Goal: Feedback & Contribution: Leave review/rating

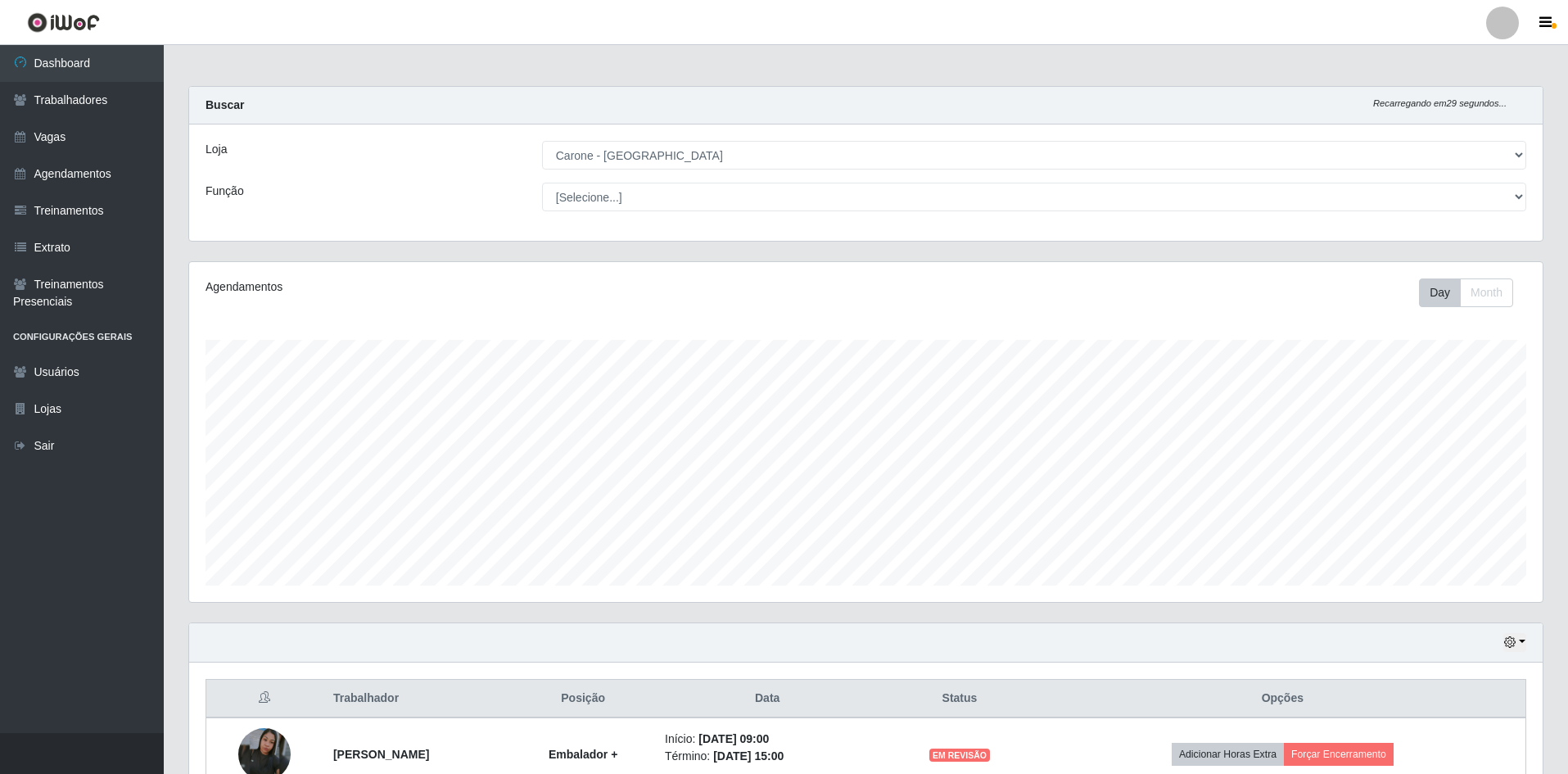
select select "505"
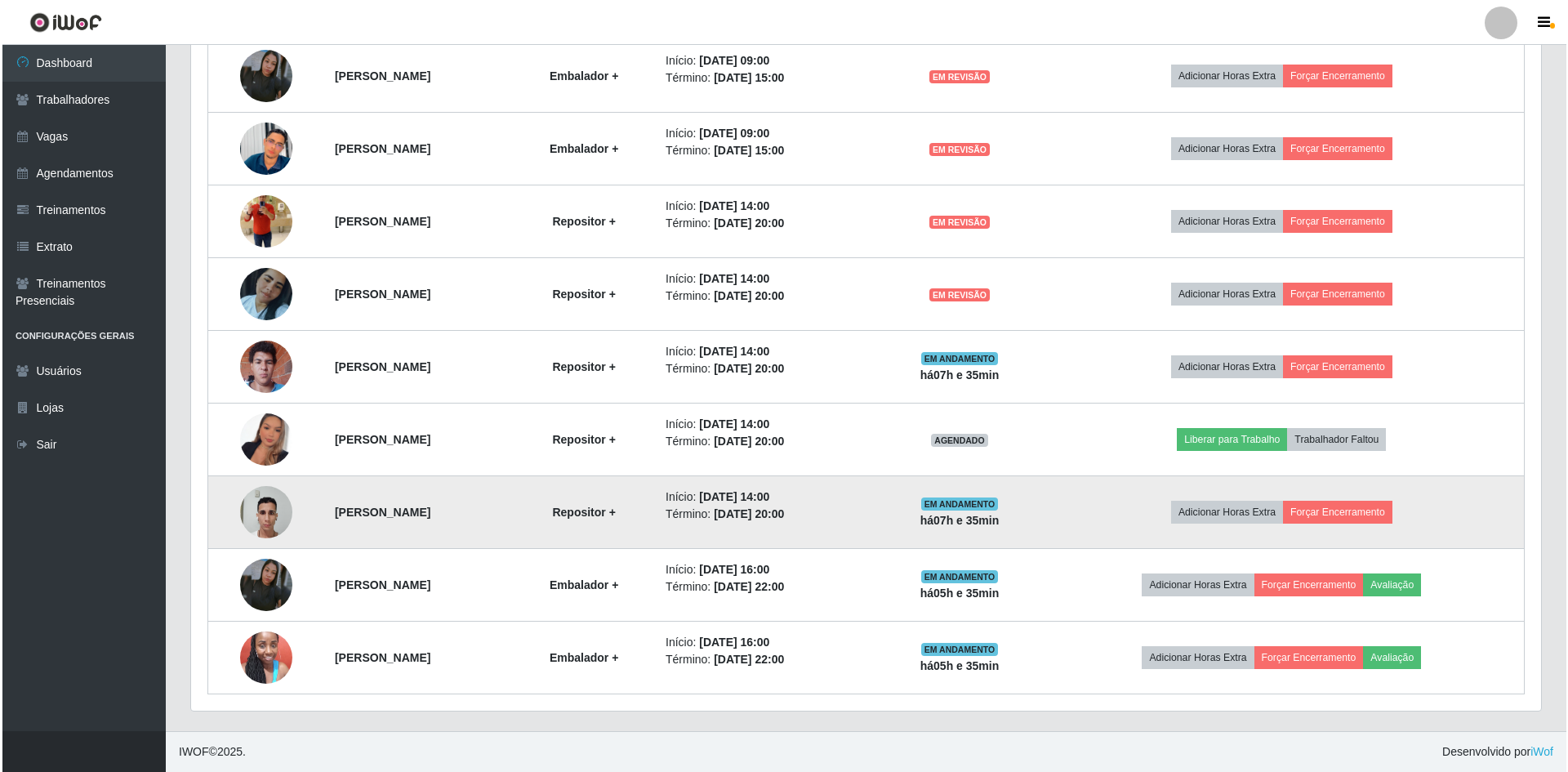
scroll to position [339, 1350]
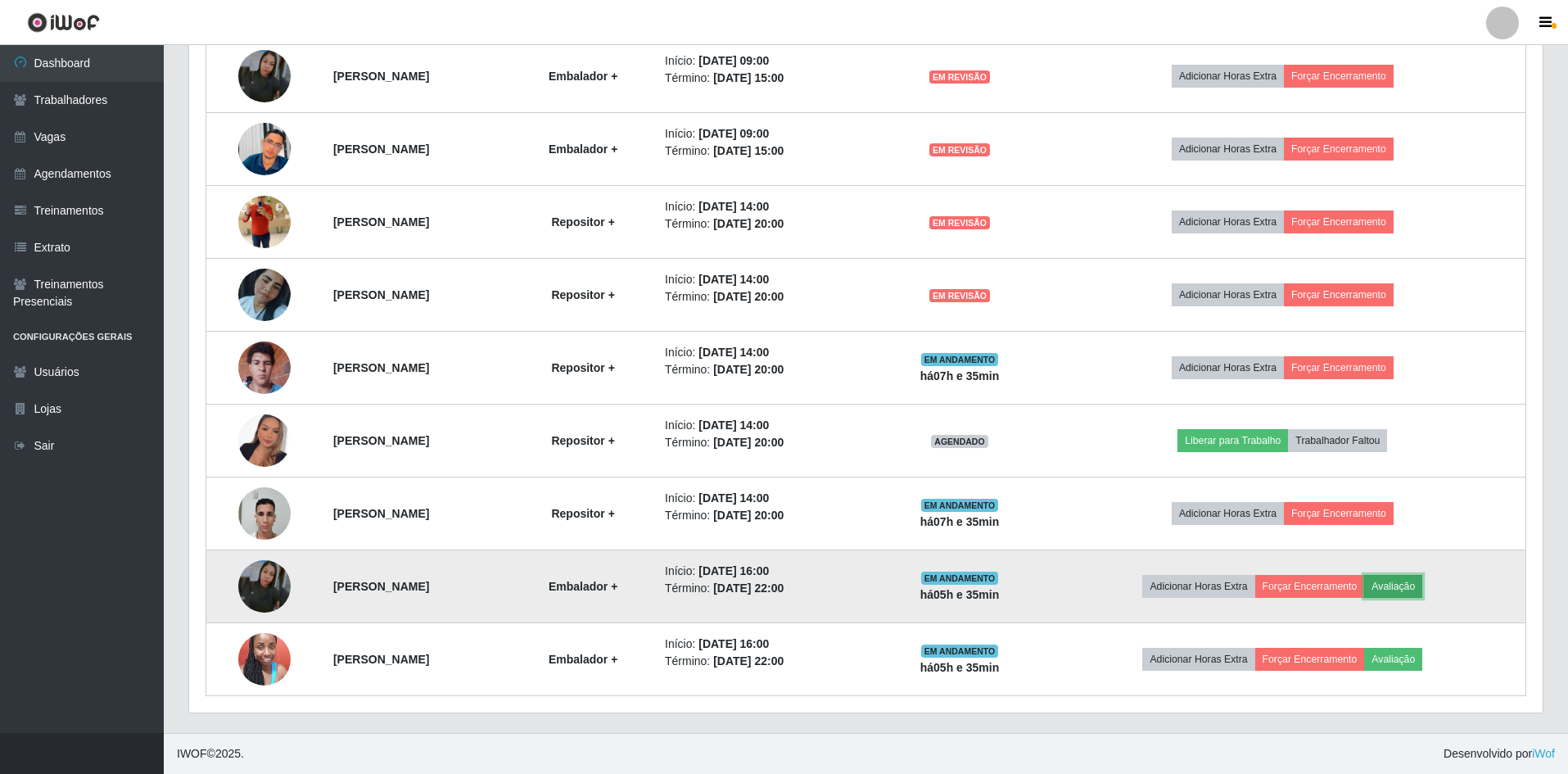
click at [1406, 584] on button "Avaliação" at bounding box center [1392, 586] width 58 height 23
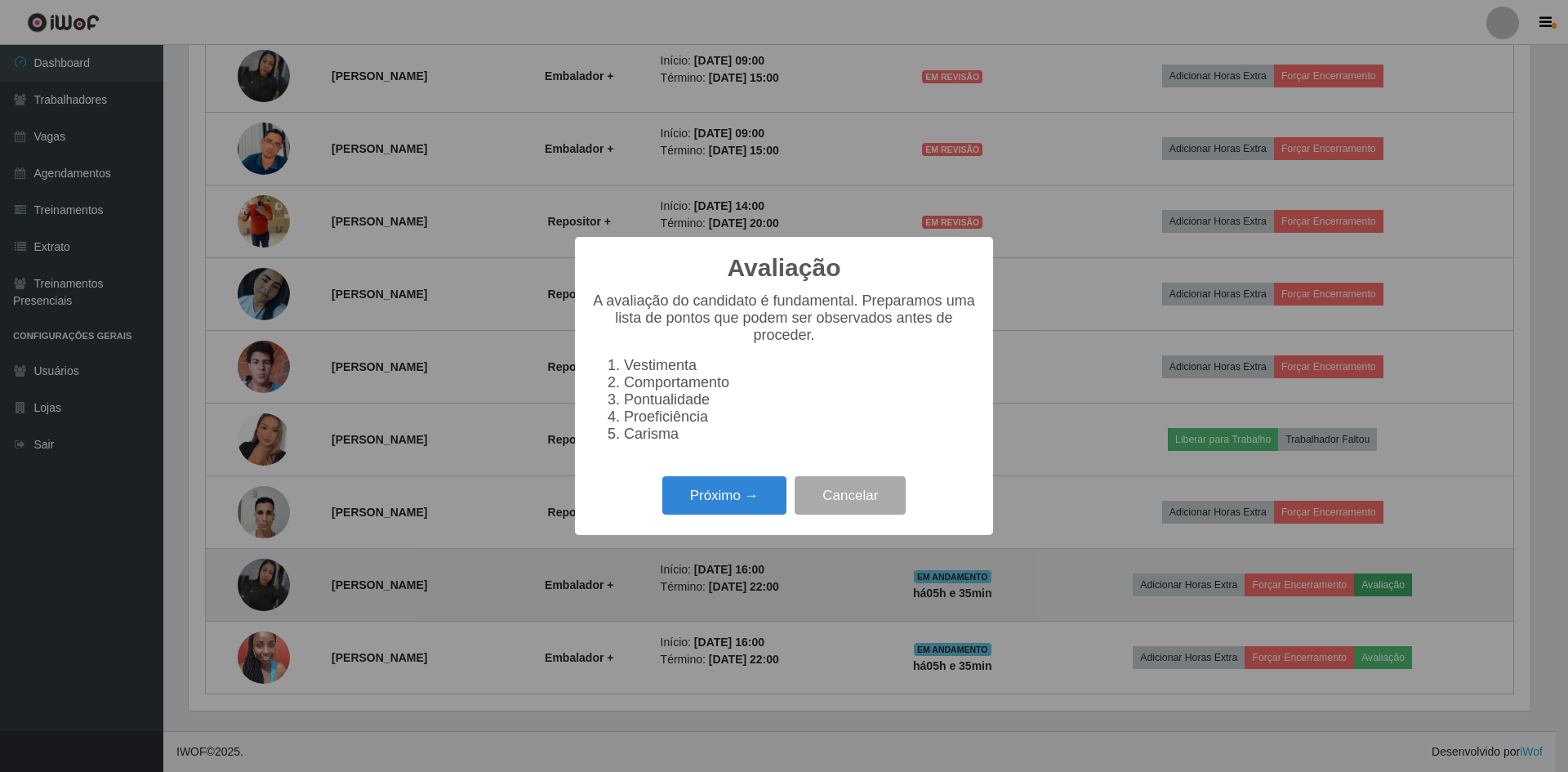
scroll to position [339, 1341]
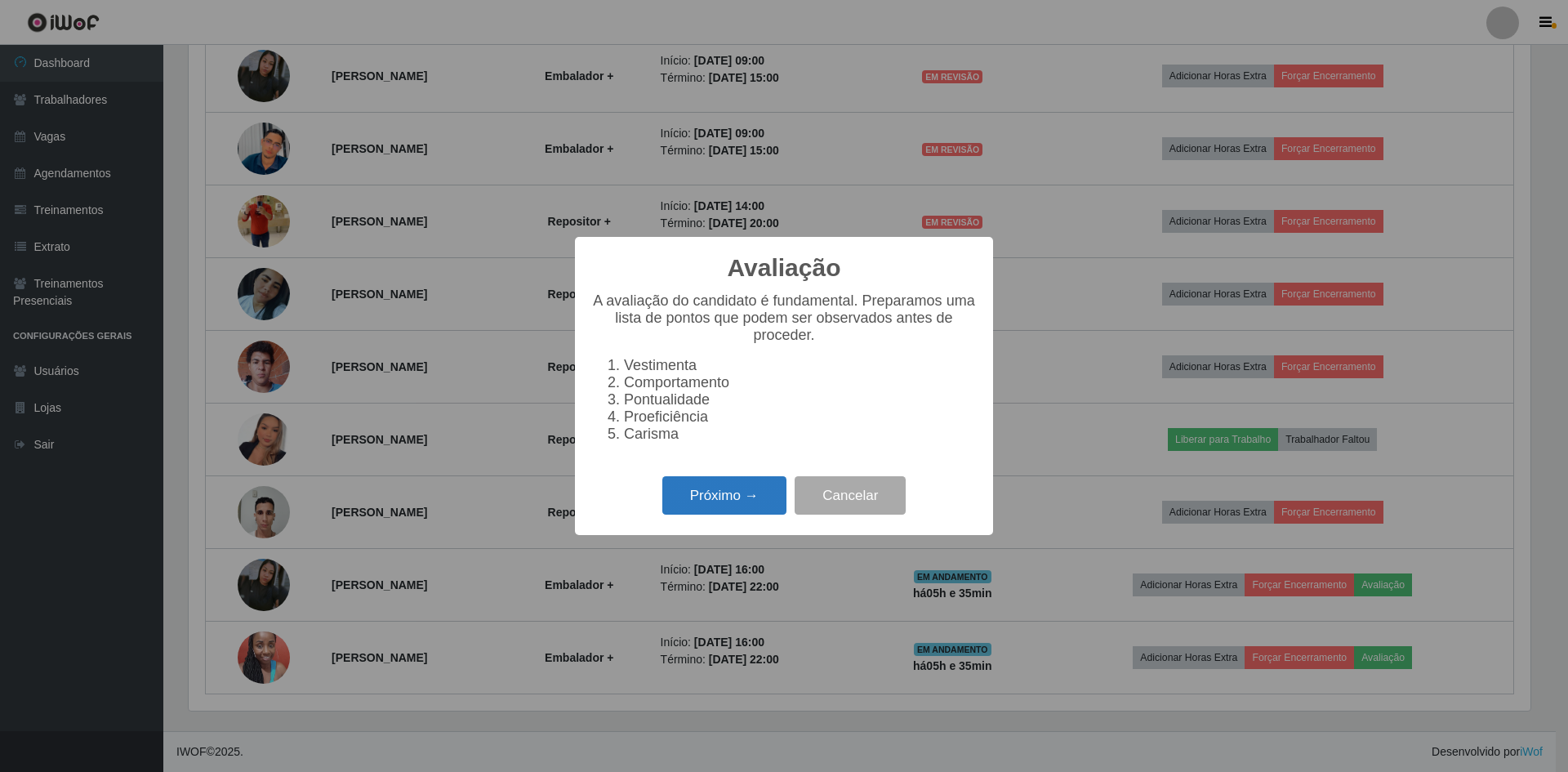
click at [744, 515] on button "Próximo →" at bounding box center [724, 495] width 124 height 39
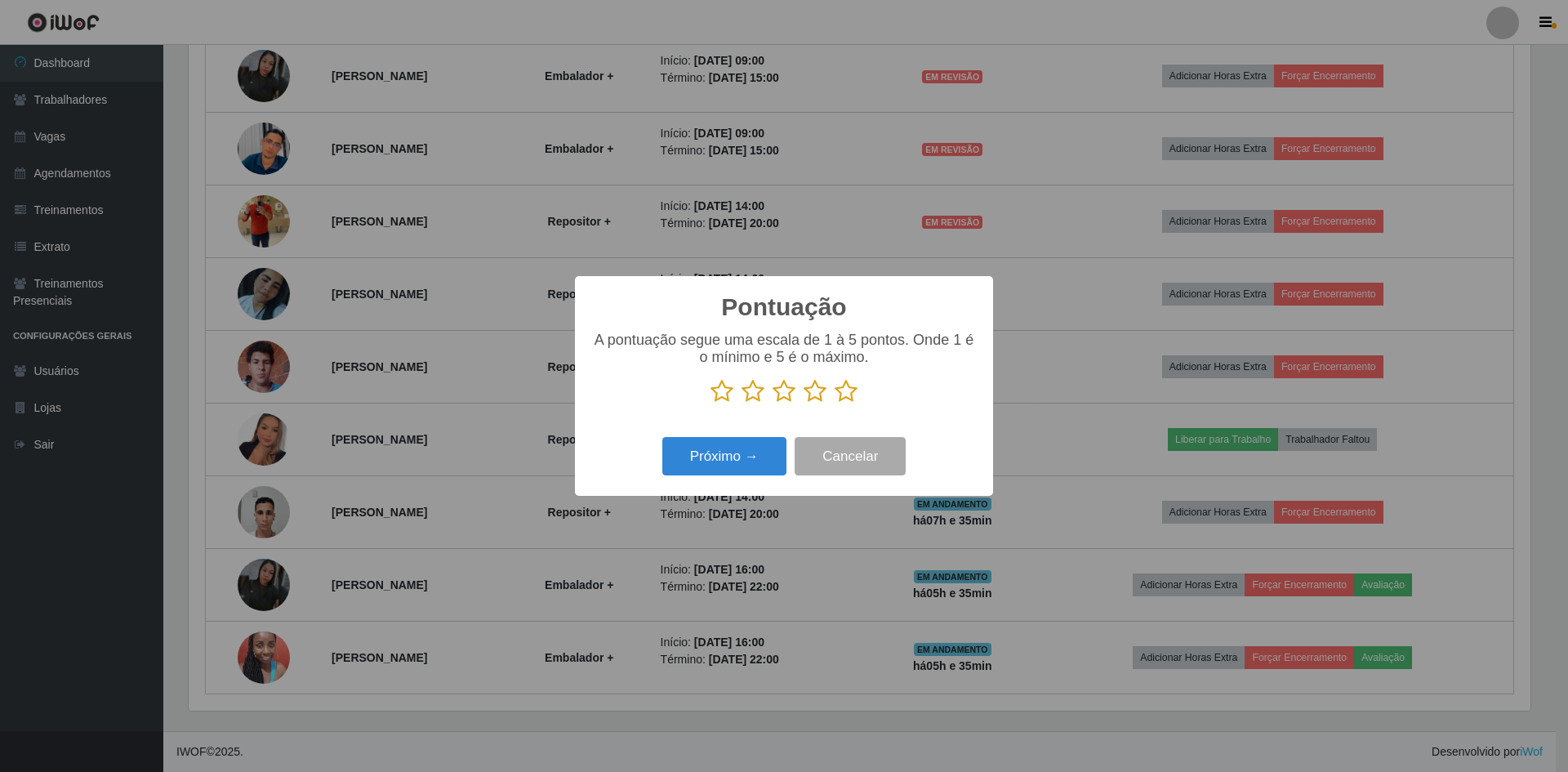
click at [781, 400] on icon at bounding box center [784, 391] width 23 height 25
click at [772, 403] on input "radio" at bounding box center [772, 403] width 0 height 0
click at [755, 447] on button "Próximo →" at bounding box center [724, 456] width 124 height 39
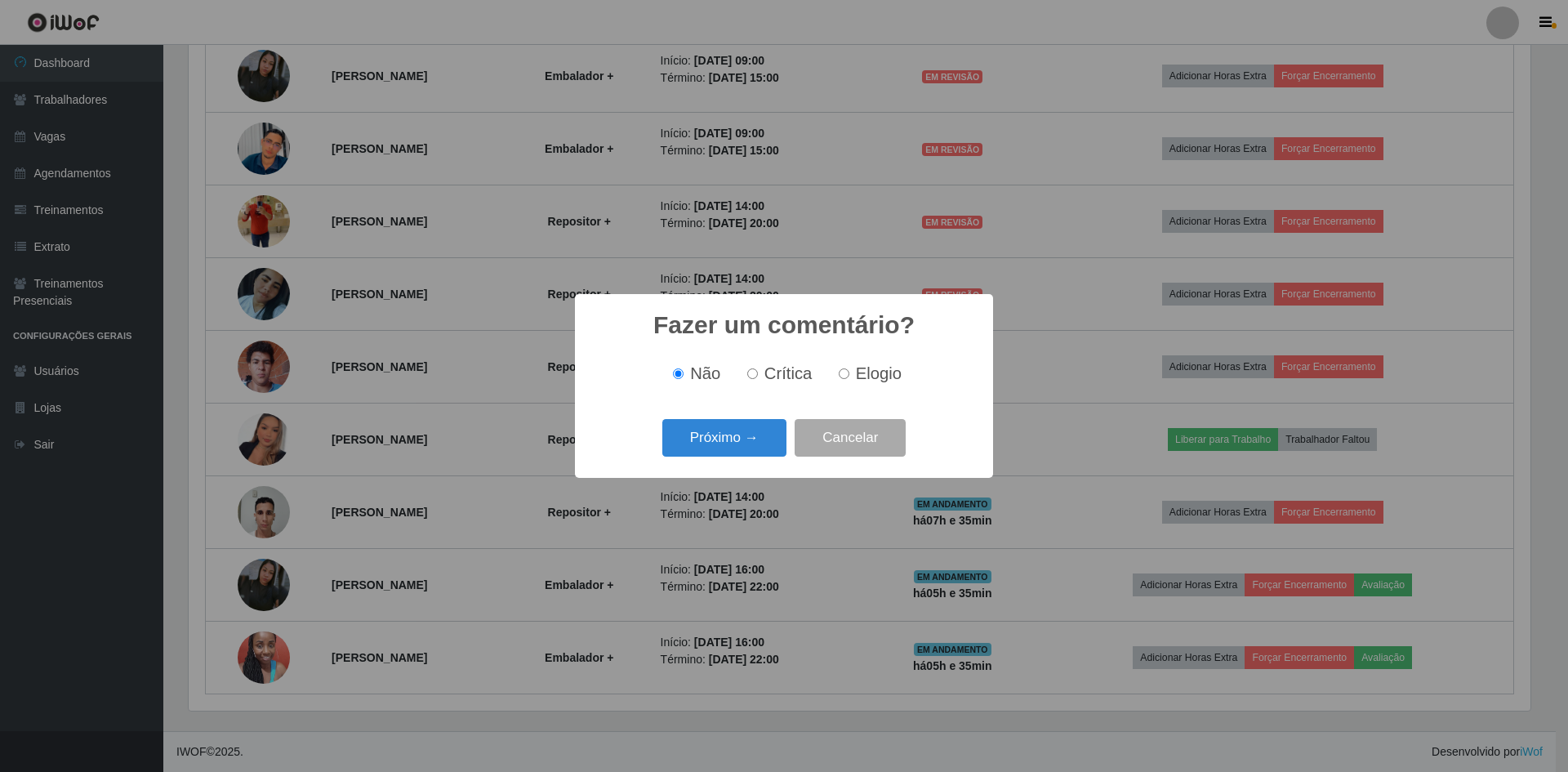
click at [753, 379] on input "Crítica" at bounding box center [753, 374] width 10 height 10
radio input "true"
click at [747, 429] on button "Próximo →" at bounding box center [724, 438] width 124 height 39
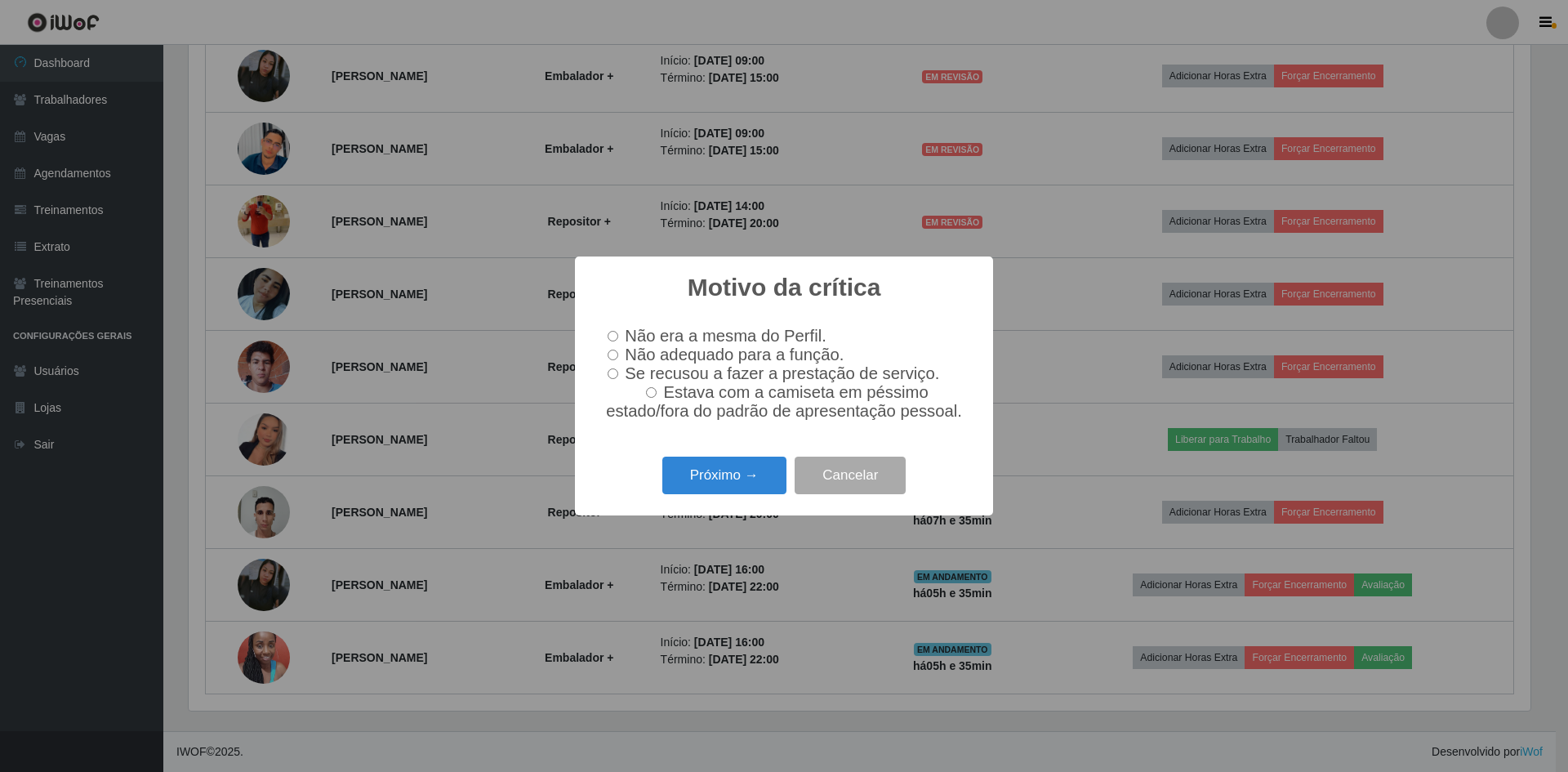
click at [614, 379] on input "Se recusou a fazer a prestação de serviço." at bounding box center [613, 374] width 10 height 10
radio input "true"
click at [753, 472] on button "Próximo →" at bounding box center [724, 475] width 124 height 39
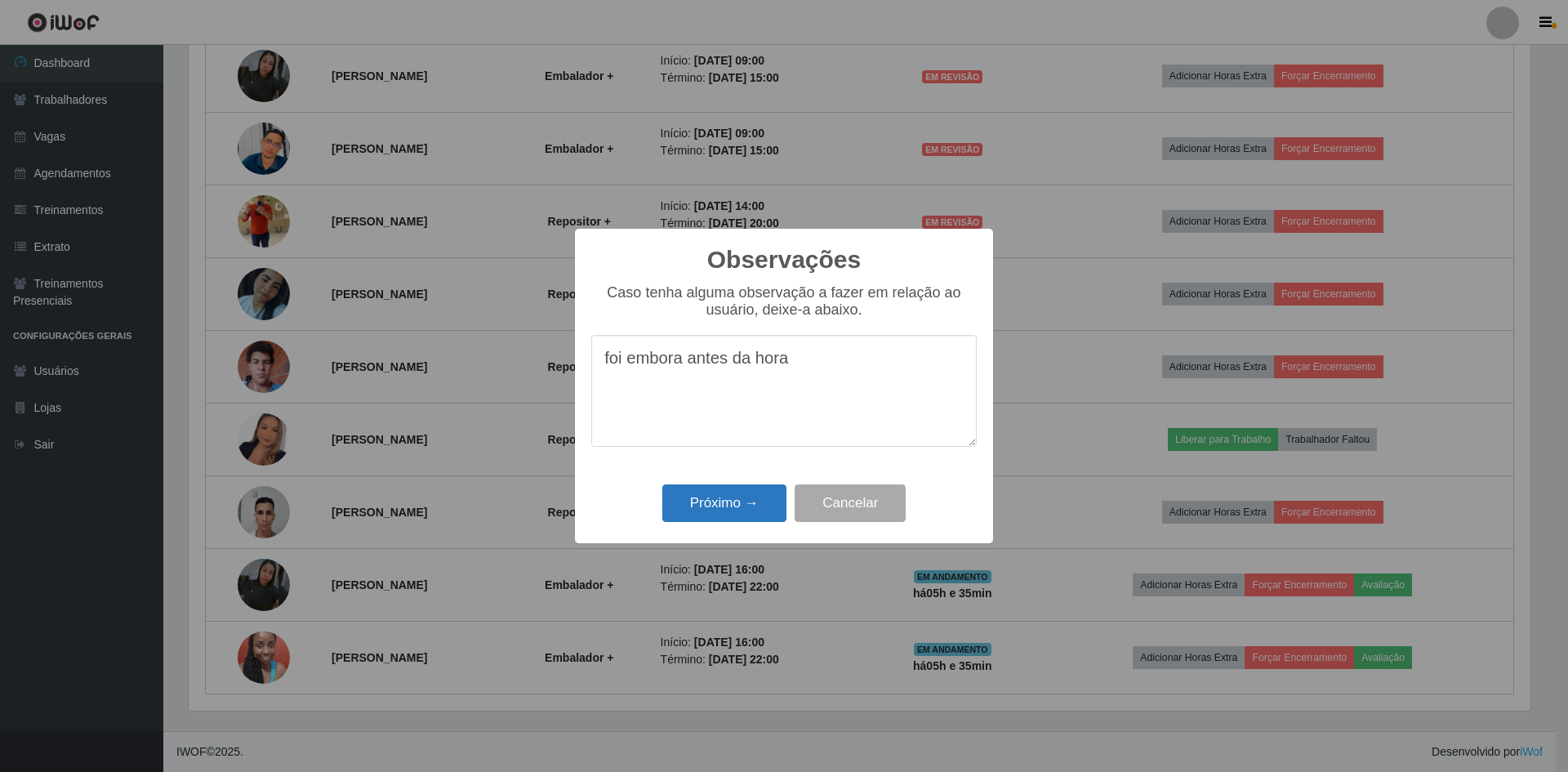
type textarea "foi embora antes da hora"
click at [746, 489] on button "Próximo →" at bounding box center [724, 504] width 124 height 39
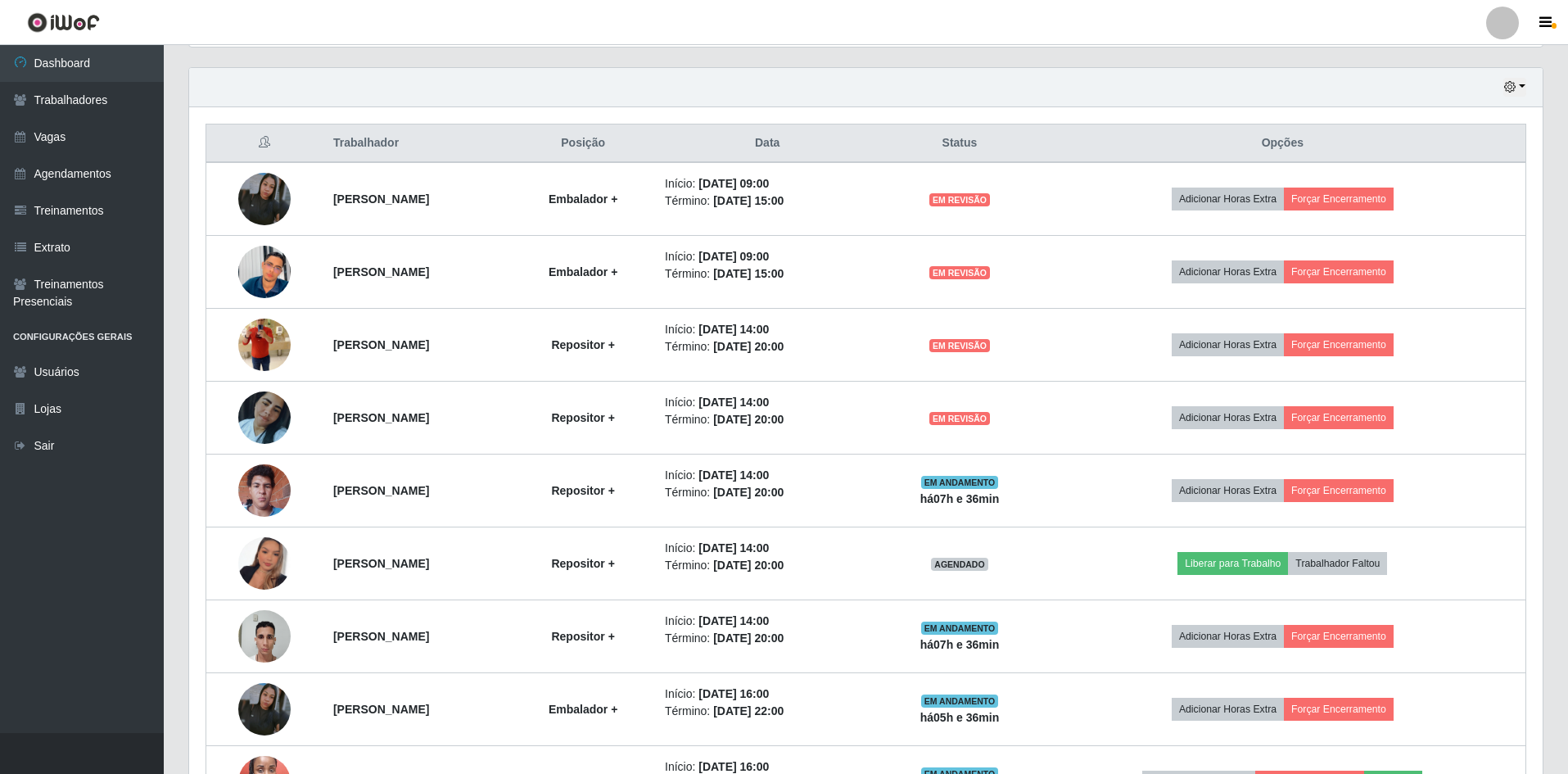
scroll to position [515, 0]
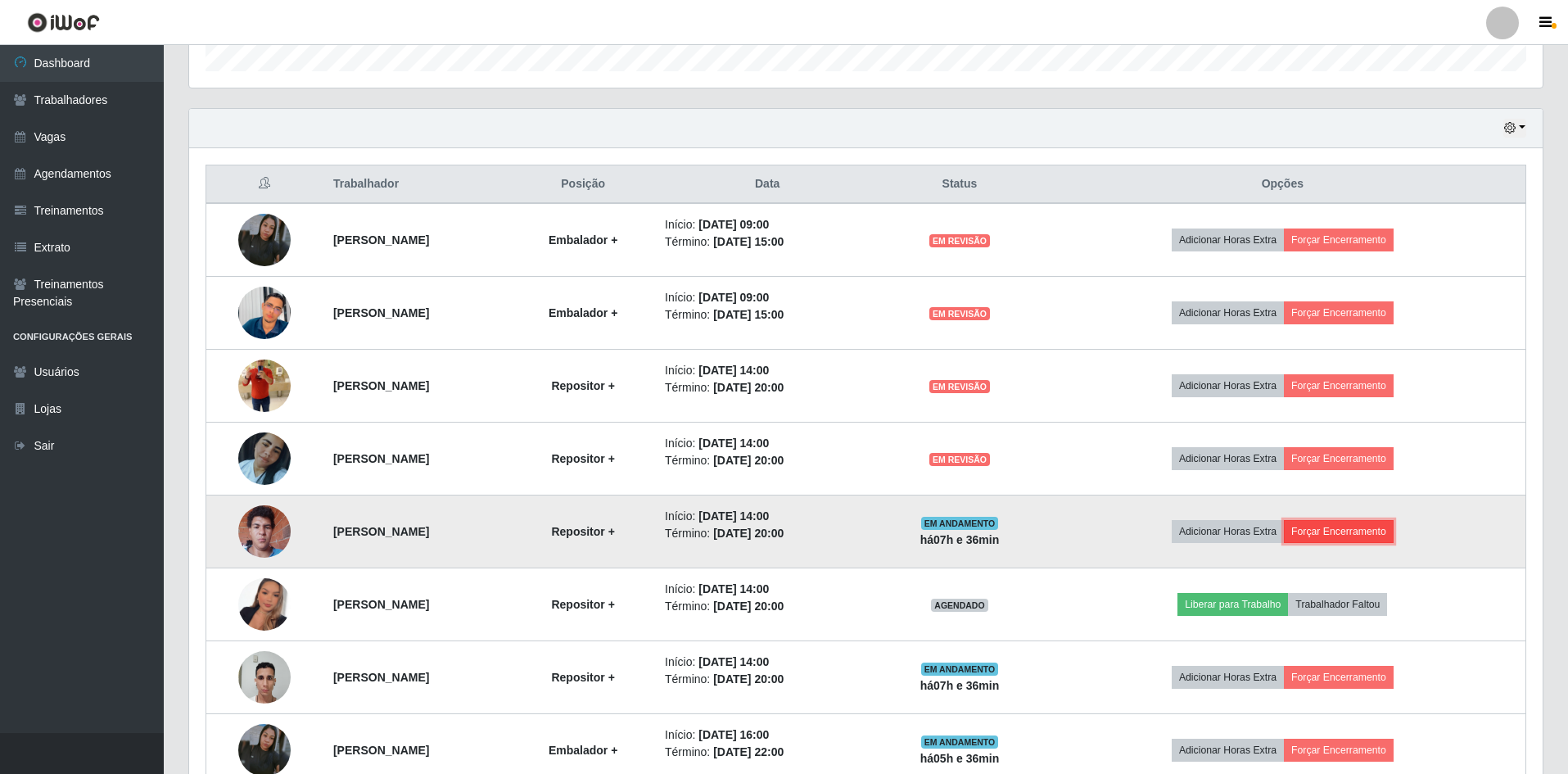
click at [1352, 540] on button "Forçar Encerramento" at bounding box center [1338, 531] width 109 height 23
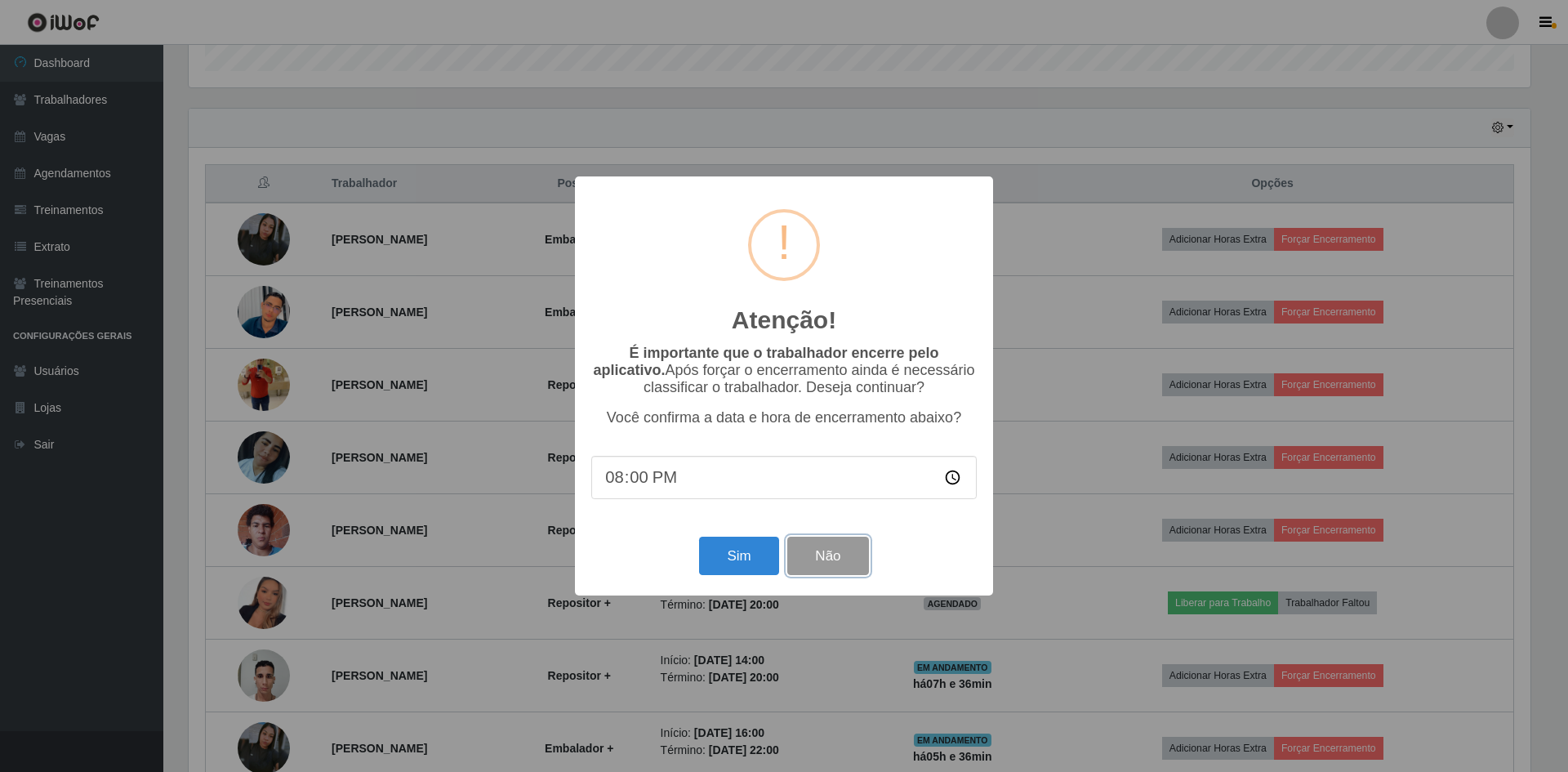
click at [824, 570] on button "Não" at bounding box center [827, 555] width 81 height 39
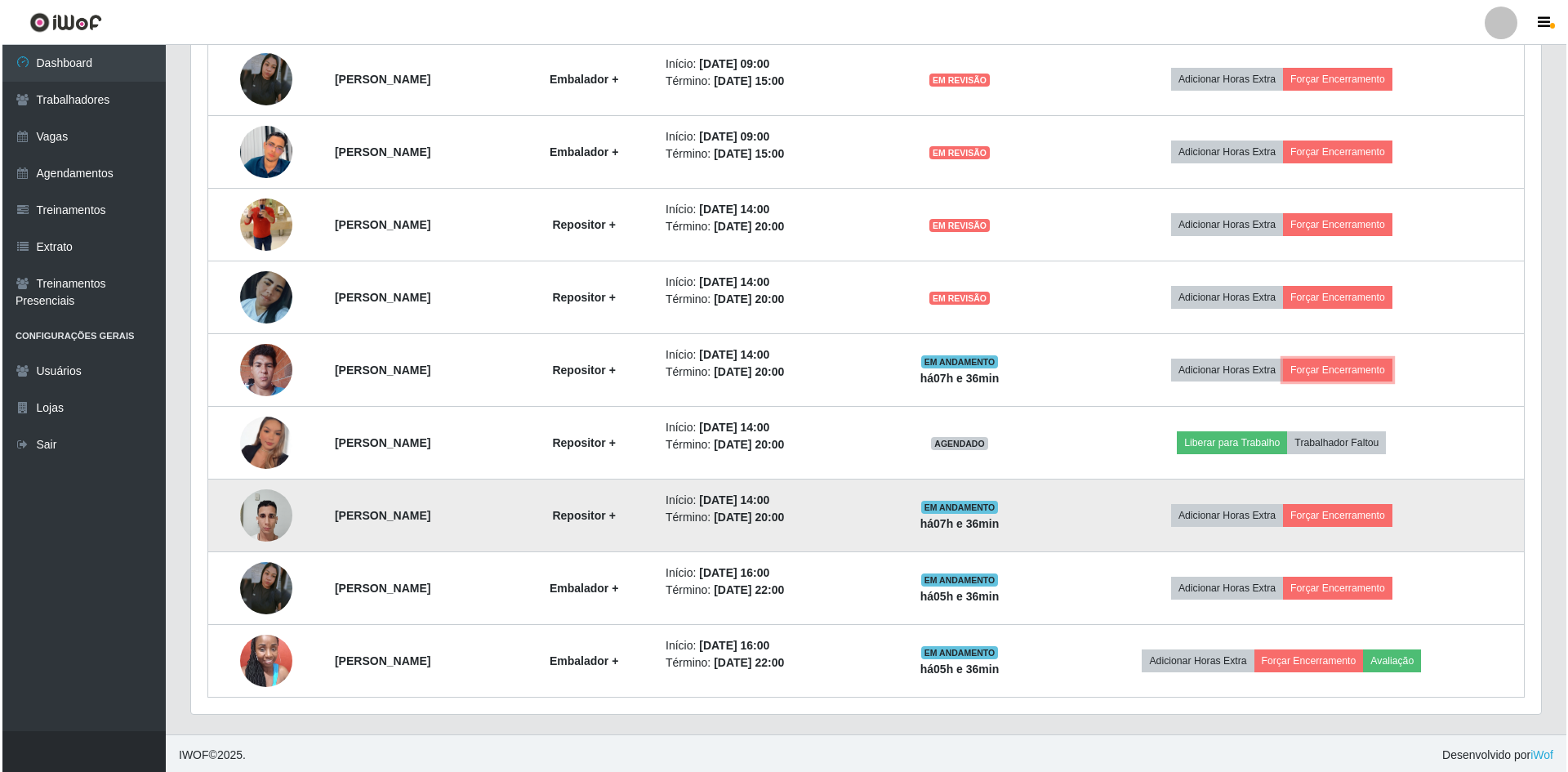
scroll to position [677, 0]
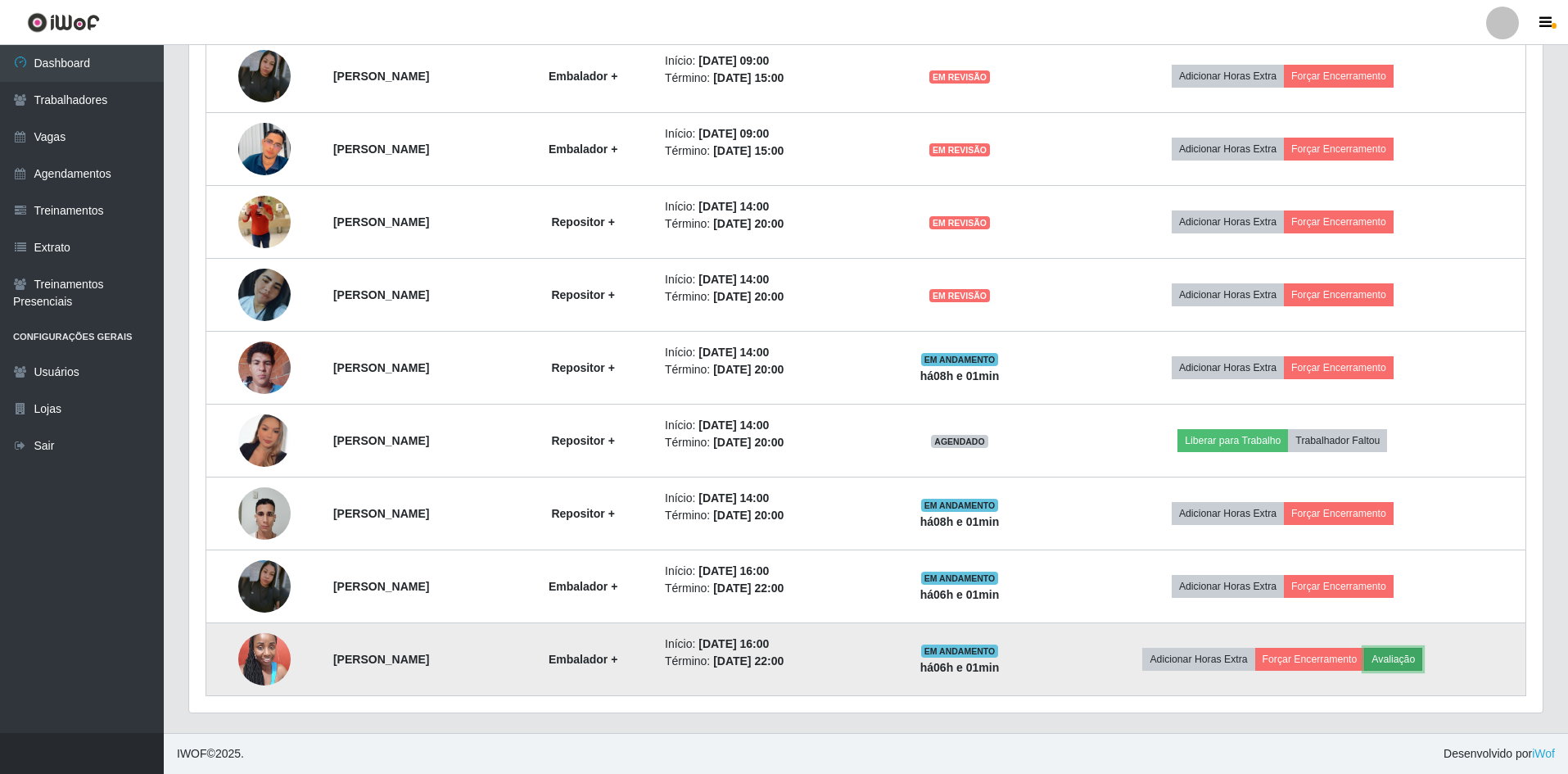
click at [1422, 652] on button "Avaliação" at bounding box center [1392, 659] width 58 height 23
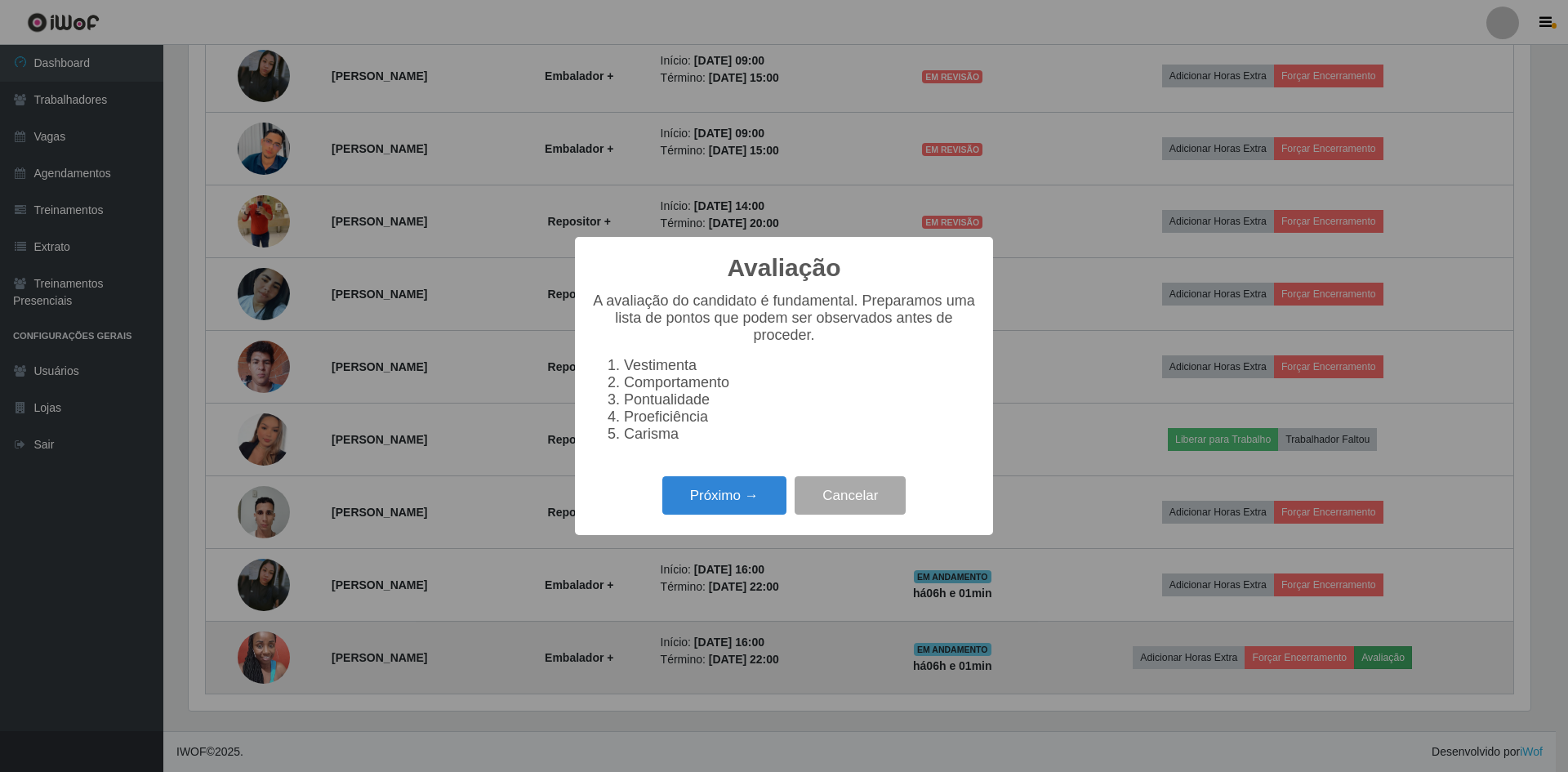
scroll to position [339, 1341]
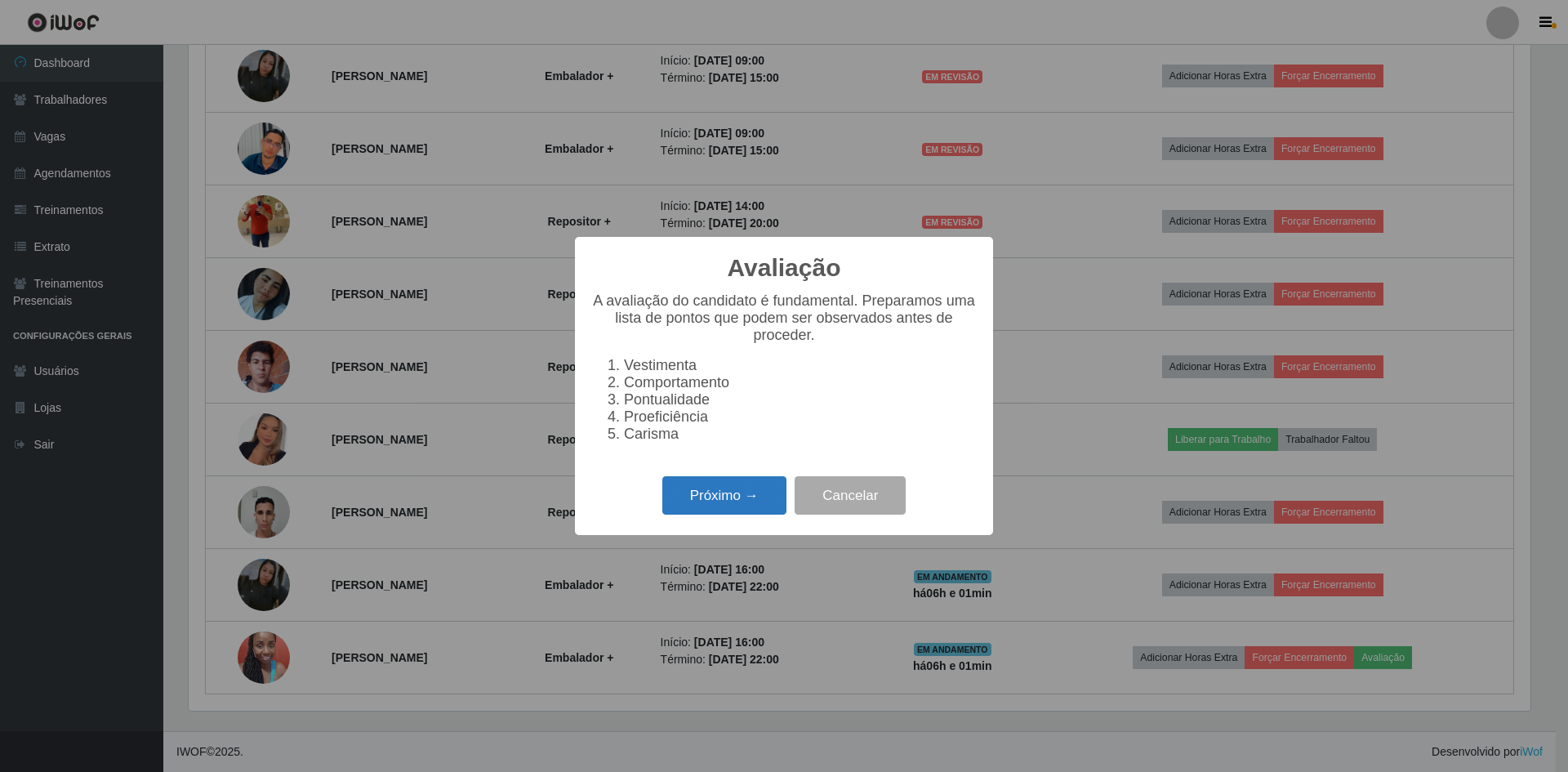
click at [744, 515] on button "Próximo →" at bounding box center [724, 495] width 124 height 39
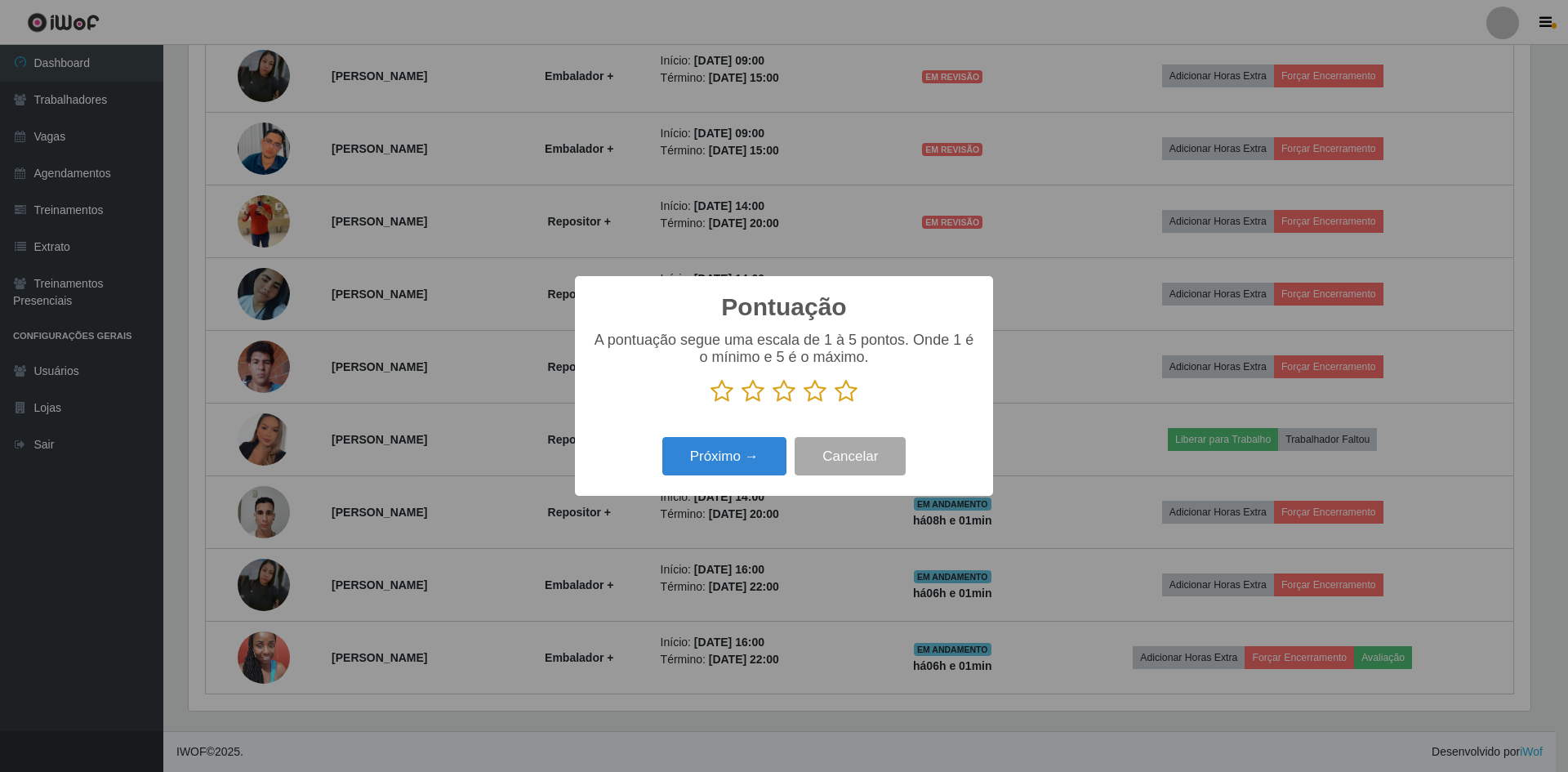
click at [846, 396] on icon at bounding box center [845, 391] width 23 height 25
click at [834, 403] on input "radio" at bounding box center [834, 403] width 0 height 0
click at [748, 455] on button "Próximo →" at bounding box center [724, 456] width 124 height 39
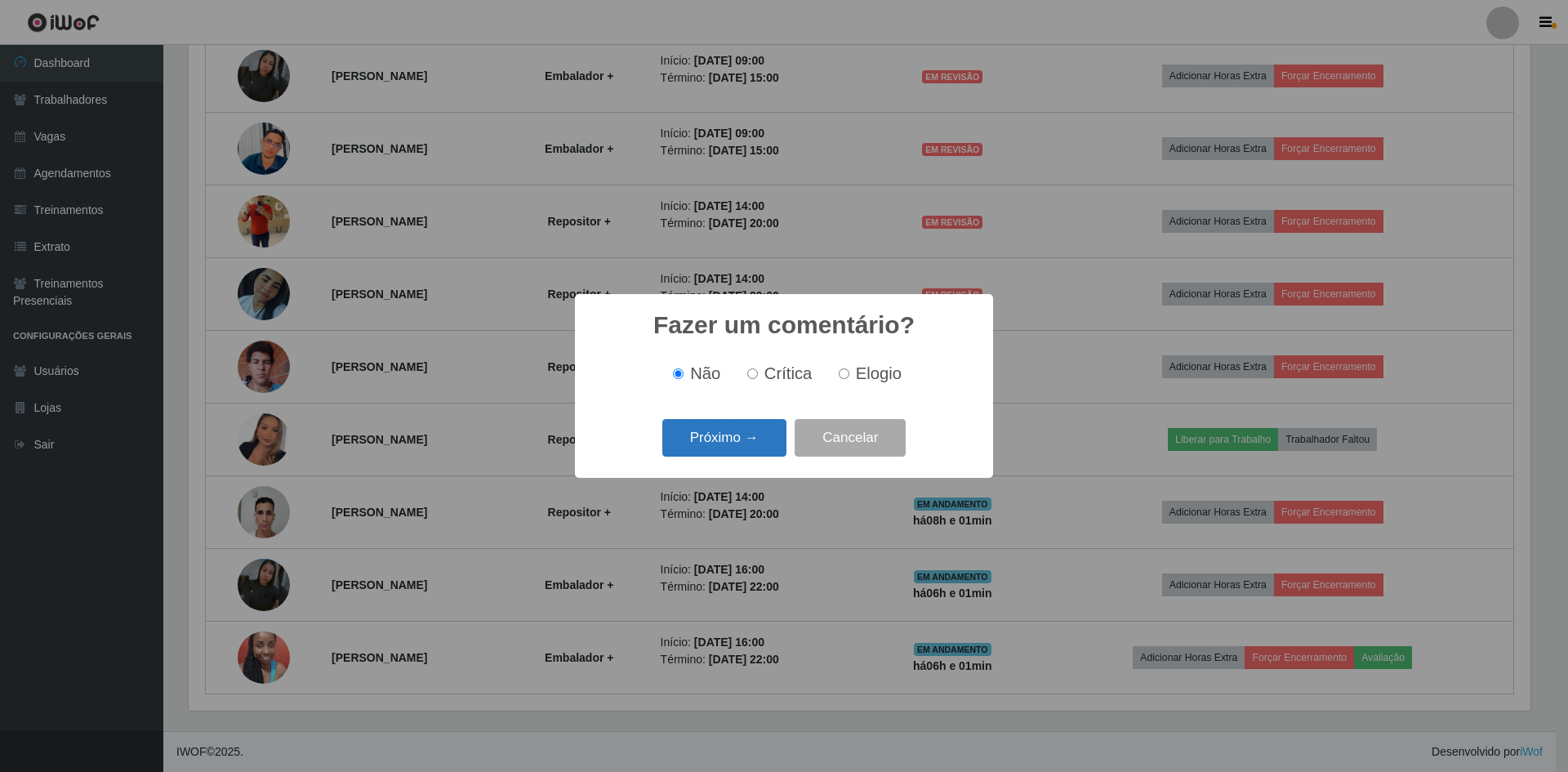
click at [723, 448] on button "Próximo →" at bounding box center [724, 438] width 124 height 39
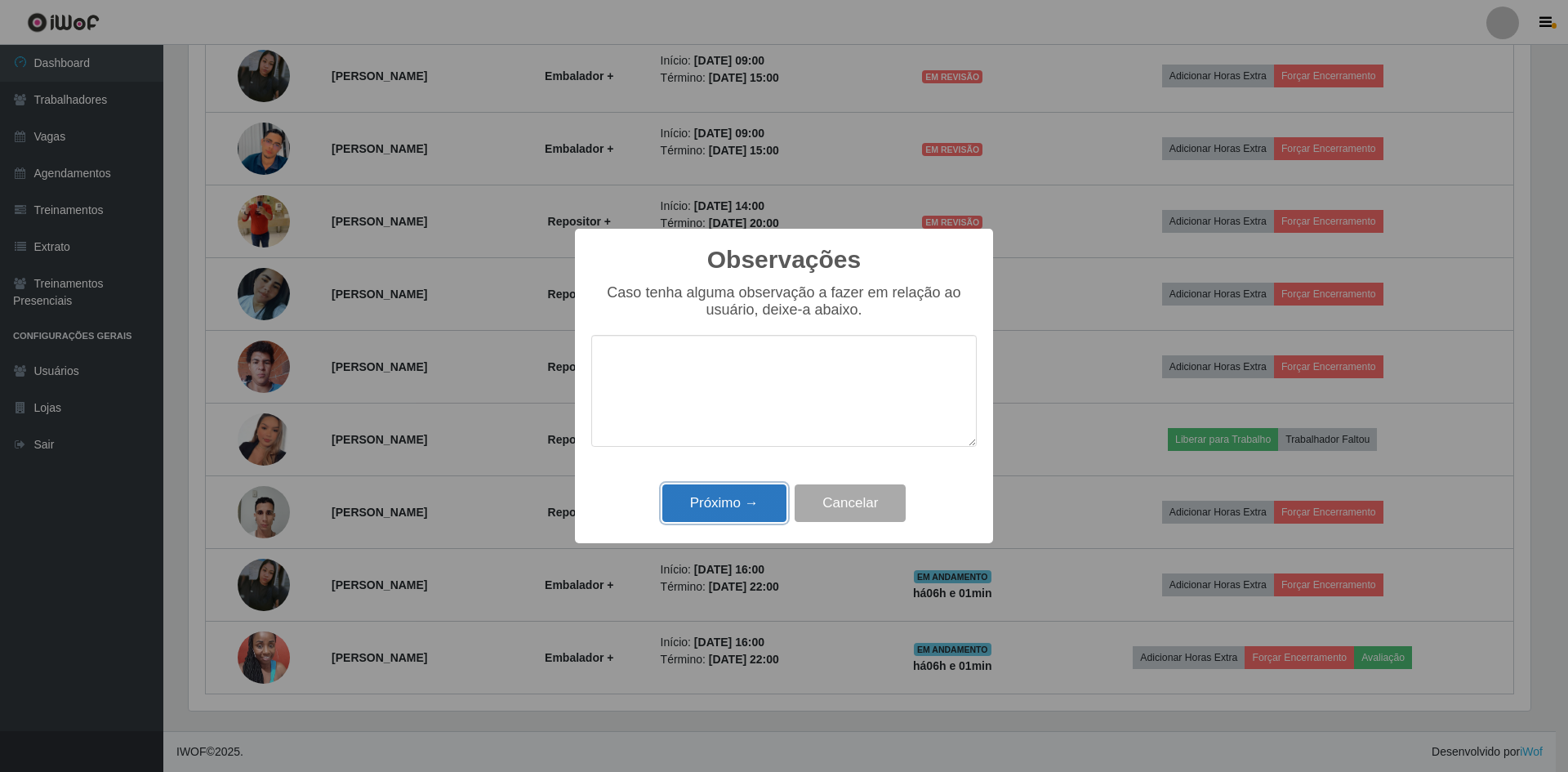
click at [718, 494] on button "Próximo →" at bounding box center [724, 504] width 124 height 39
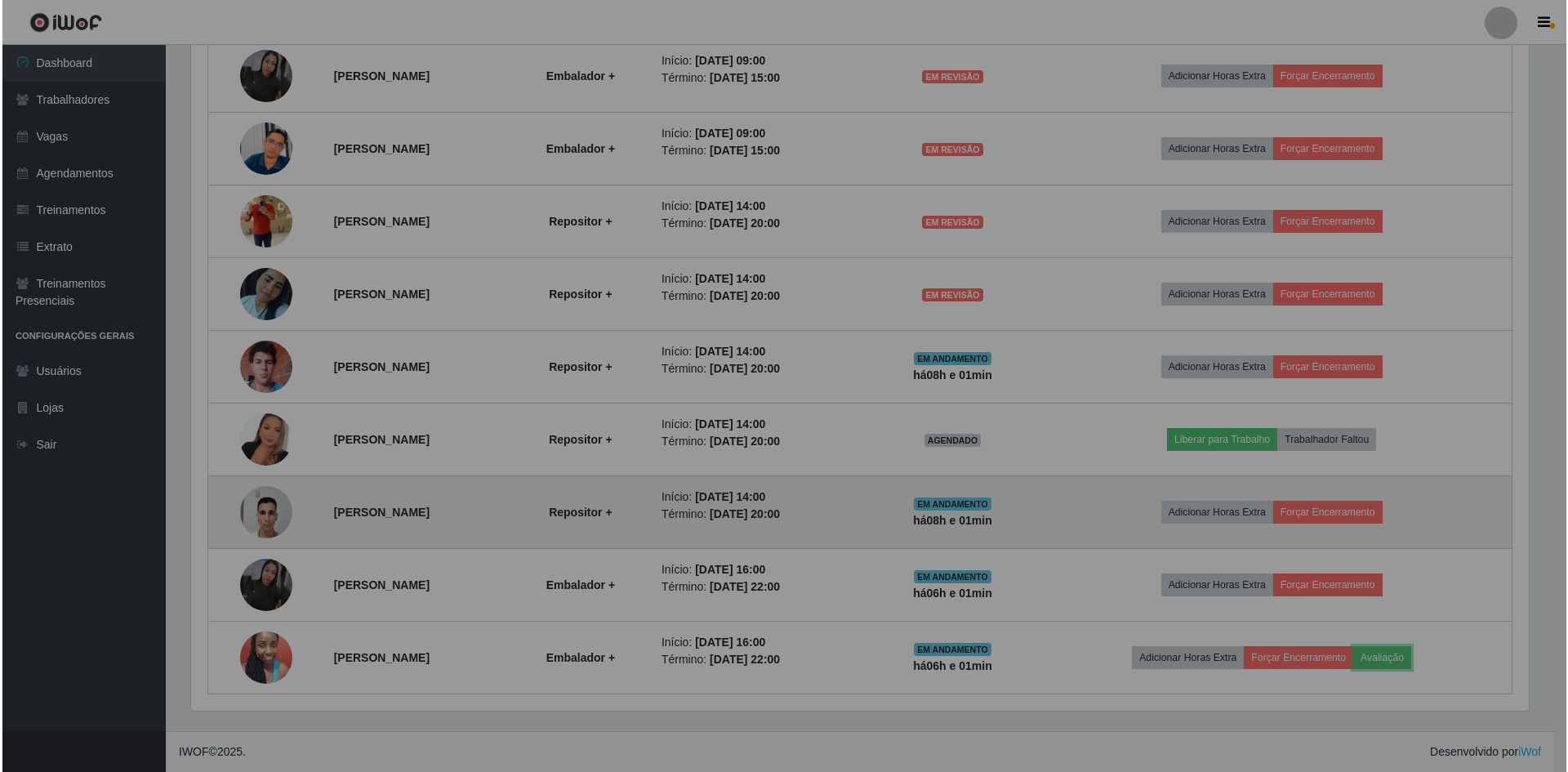
scroll to position [339, 1350]
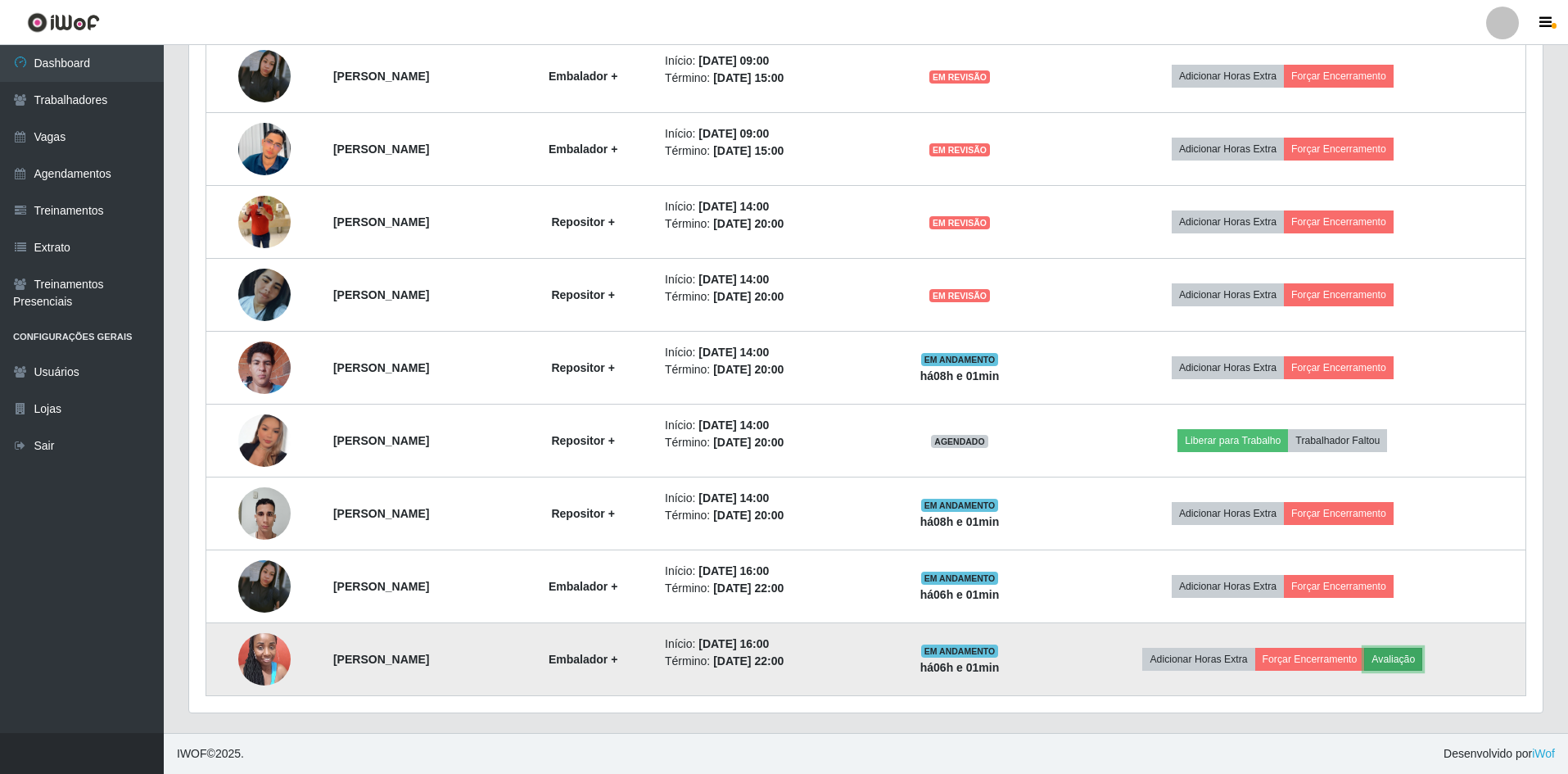
click at [1412, 660] on button "Avaliação" at bounding box center [1392, 659] width 58 height 23
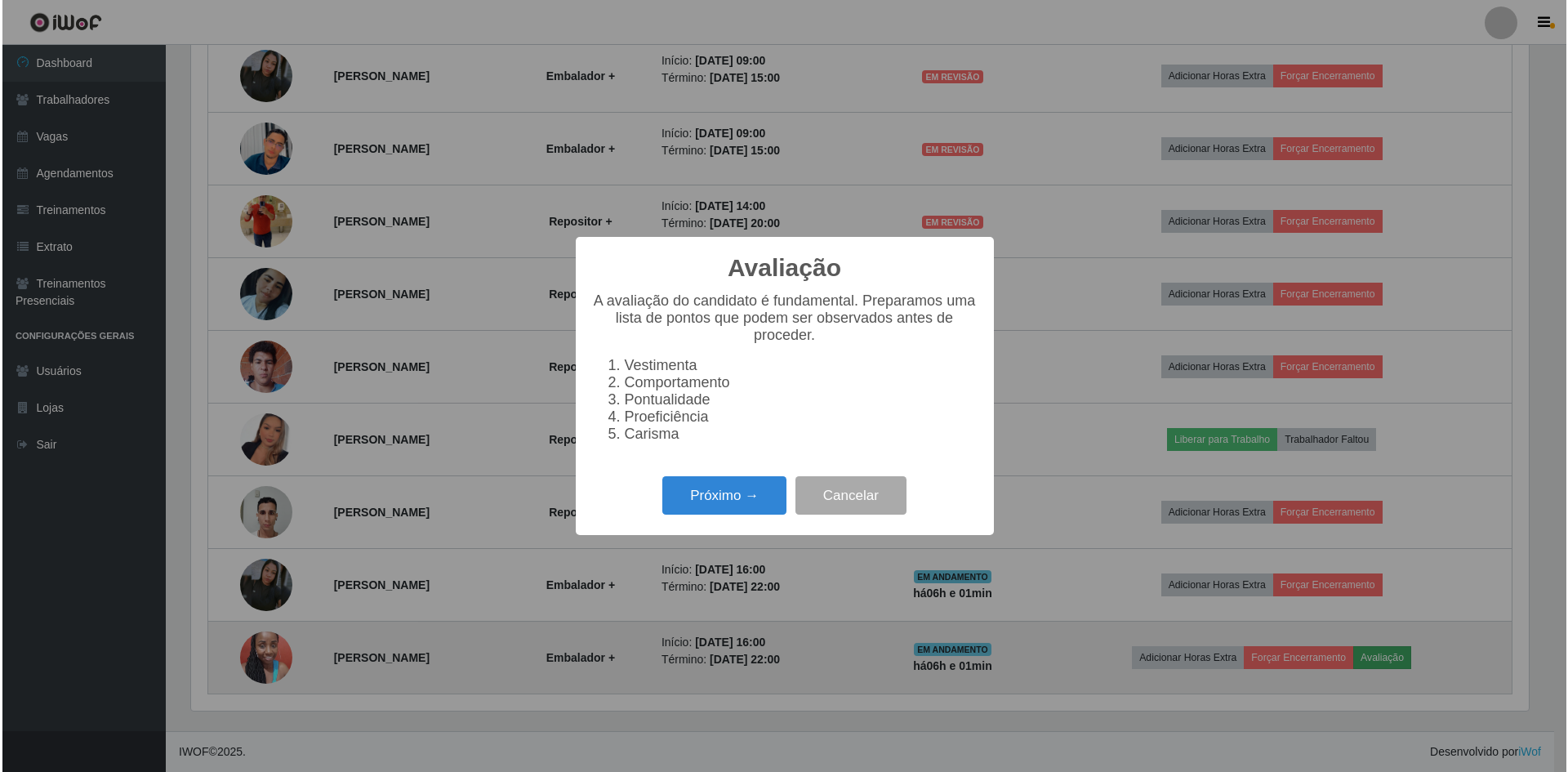
scroll to position [339, 1341]
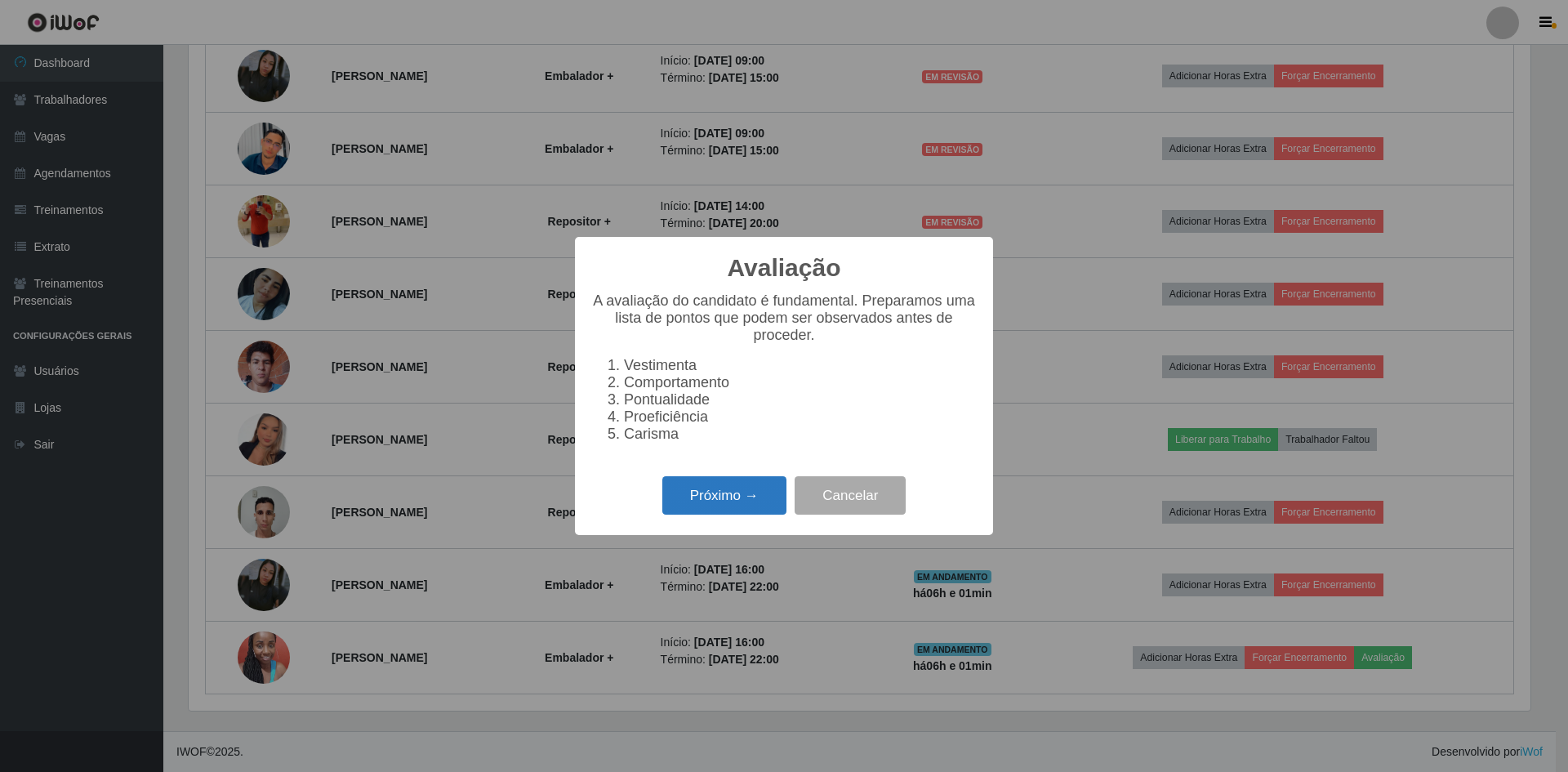
click at [731, 515] on button "Próximo →" at bounding box center [724, 495] width 124 height 39
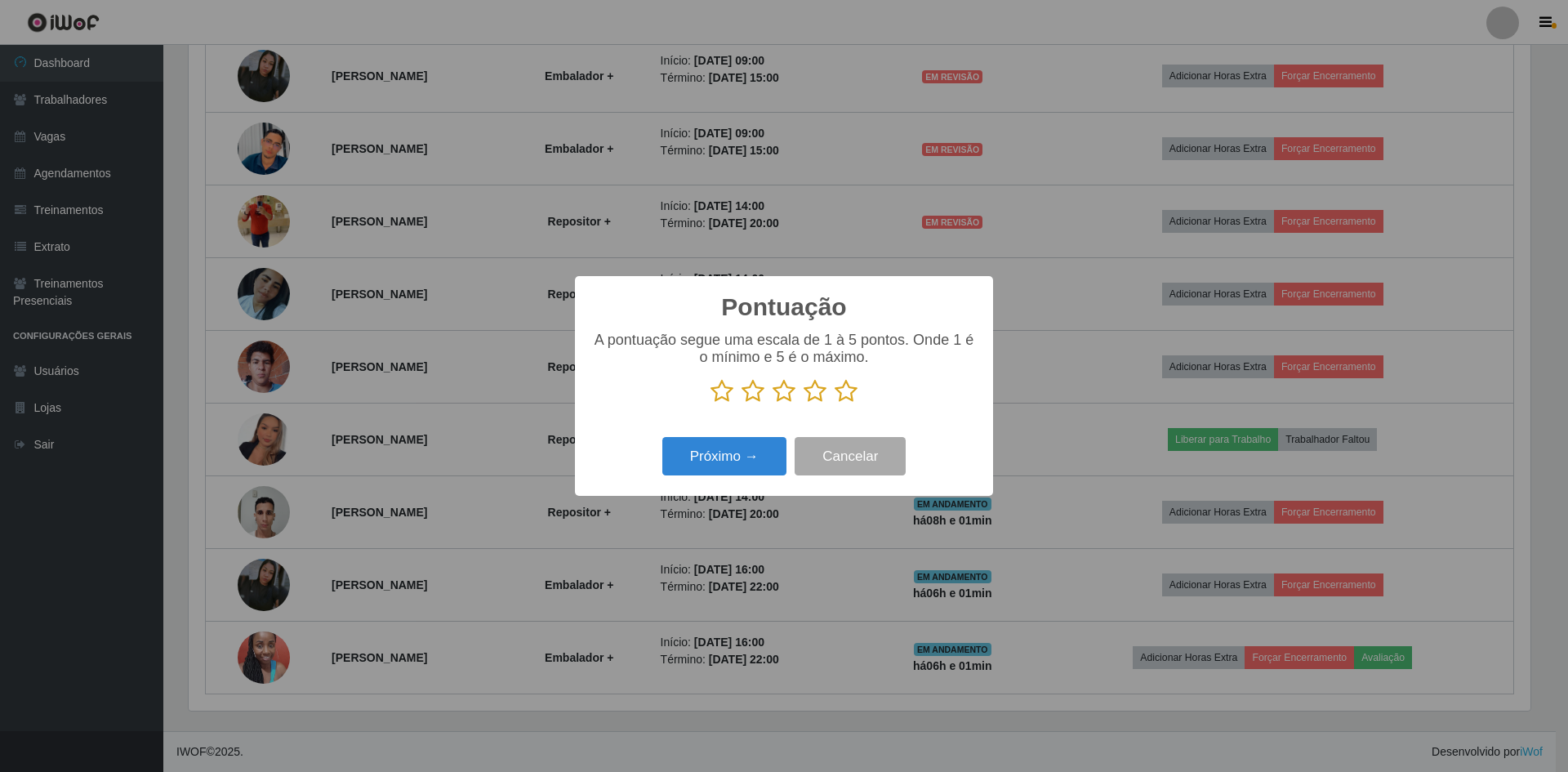
click at [843, 399] on icon at bounding box center [845, 391] width 23 height 25
click at [834, 403] on input "radio" at bounding box center [834, 403] width 0 height 0
click at [748, 453] on button "Próximo →" at bounding box center [724, 456] width 124 height 39
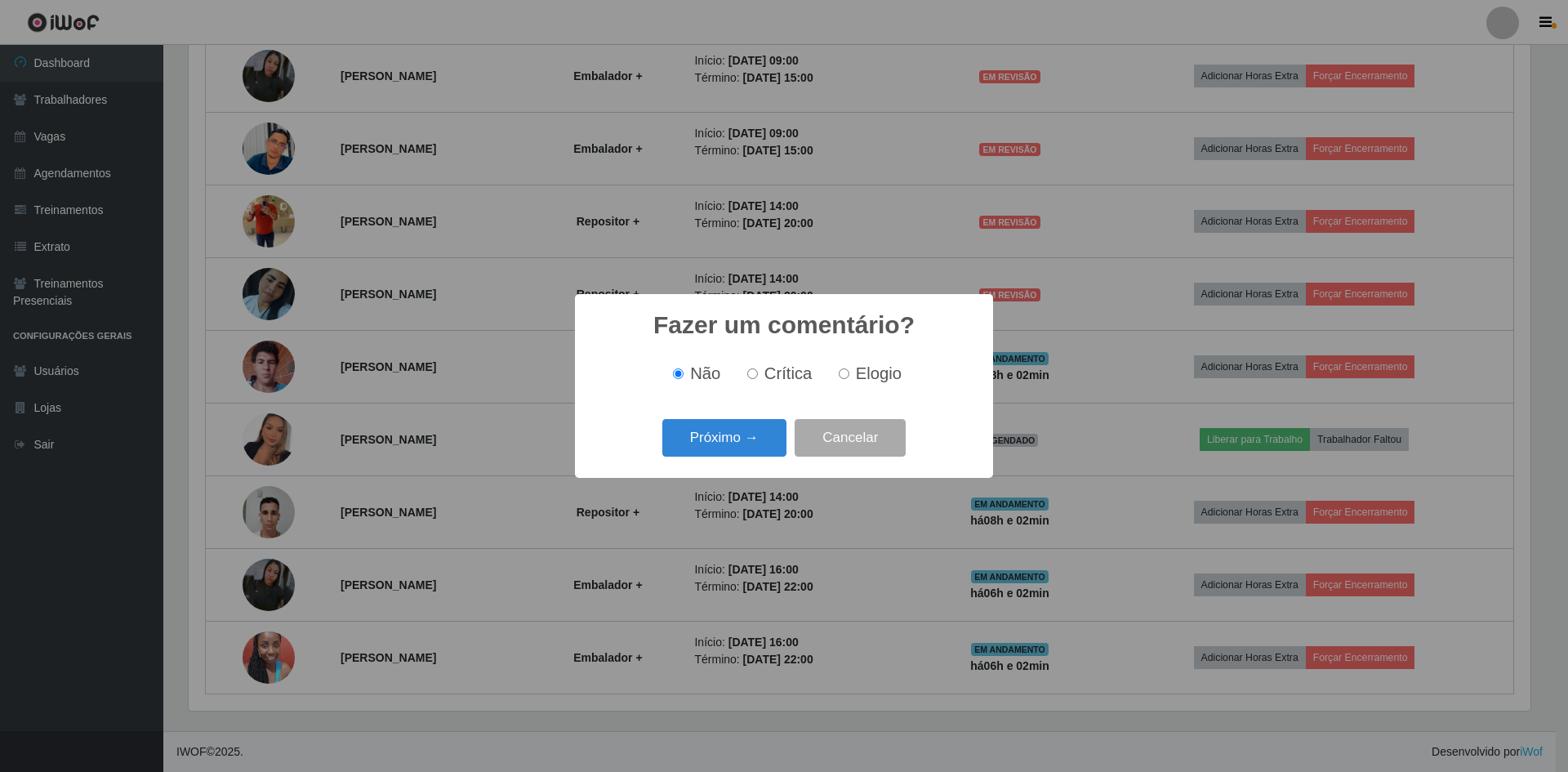
click at [857, 469] on div "Fazer um comentário? × Não Crítica Elogio Próximo → Cancelar" at bounding box center [784, 385] width 418 height 183
click at [854, 455] on button "Cancelar" at bounding box center [850, 438] width 111 height 39
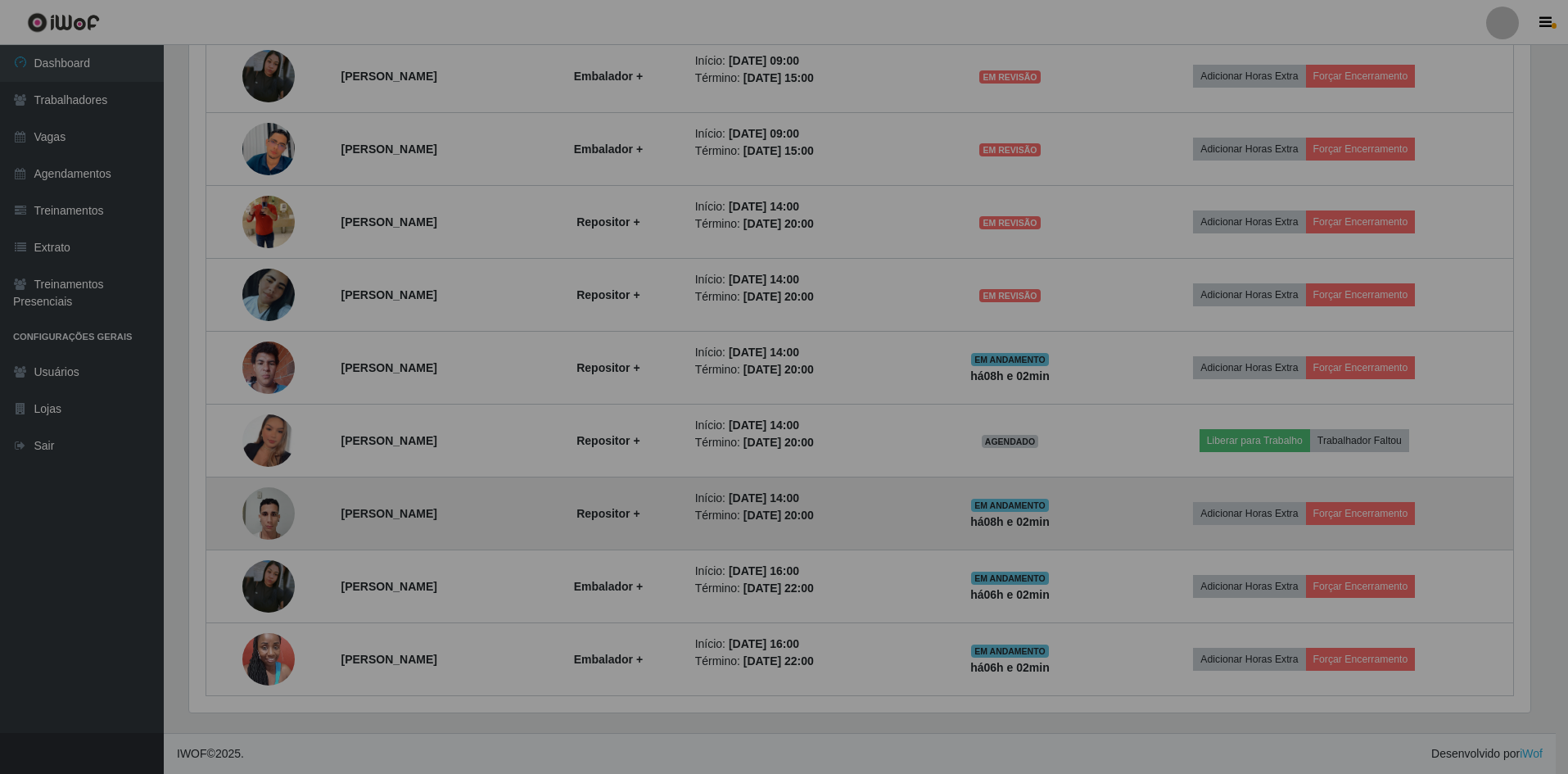
scroll to position [340, 1353]
